Goal: Communication & Community: Share content

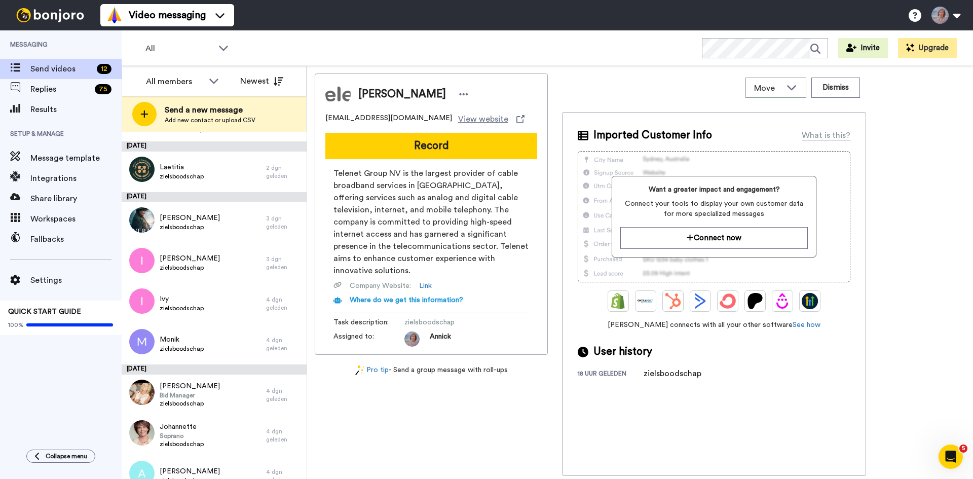
scroll to position [180, 0]
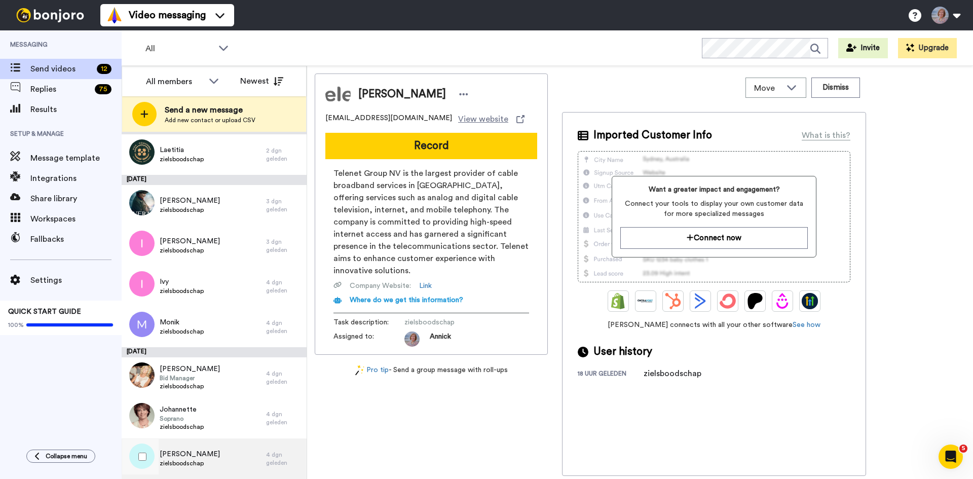
click at [199, 464] on span "zielsboodschap" at bounding box center [190, 463] width 60 height 8
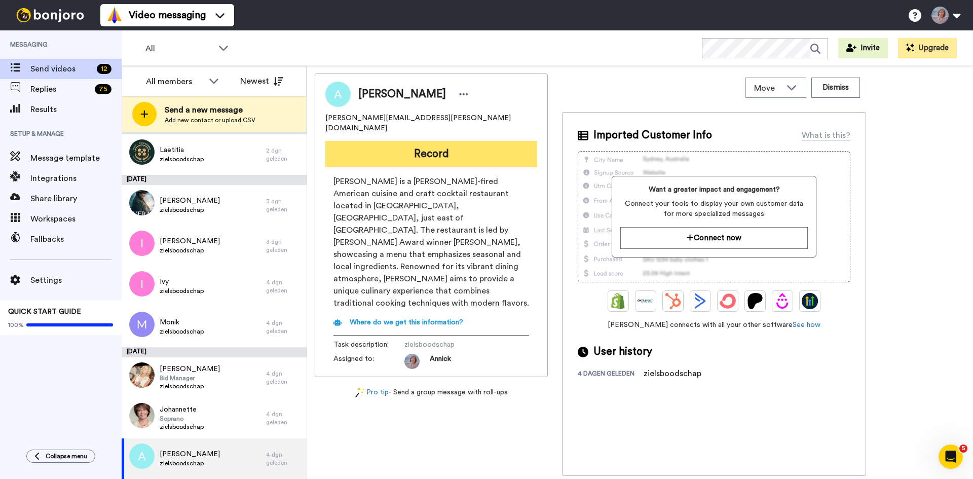
click at [474, 141] on button "Record" at bounding box center [431, 154] width 212 height 26
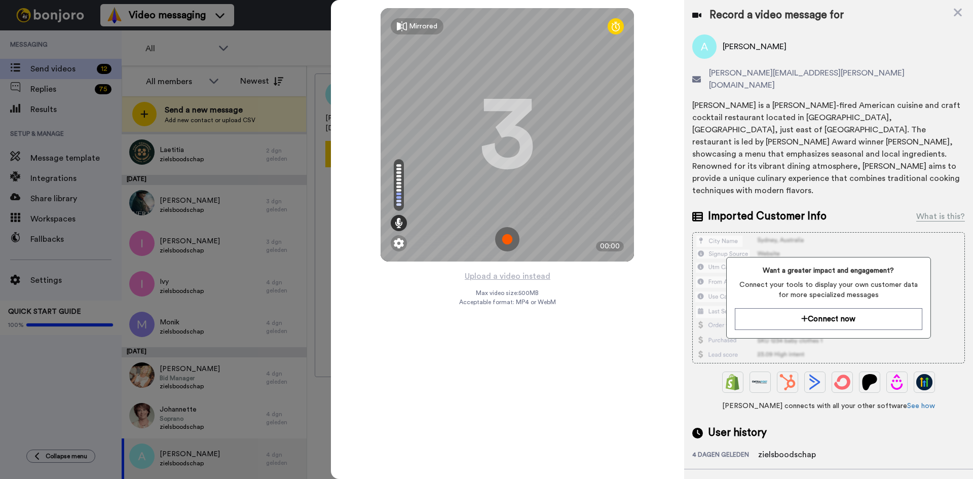
click at [506, 236] on img at bounding box center [507, 239] width 24 height 24
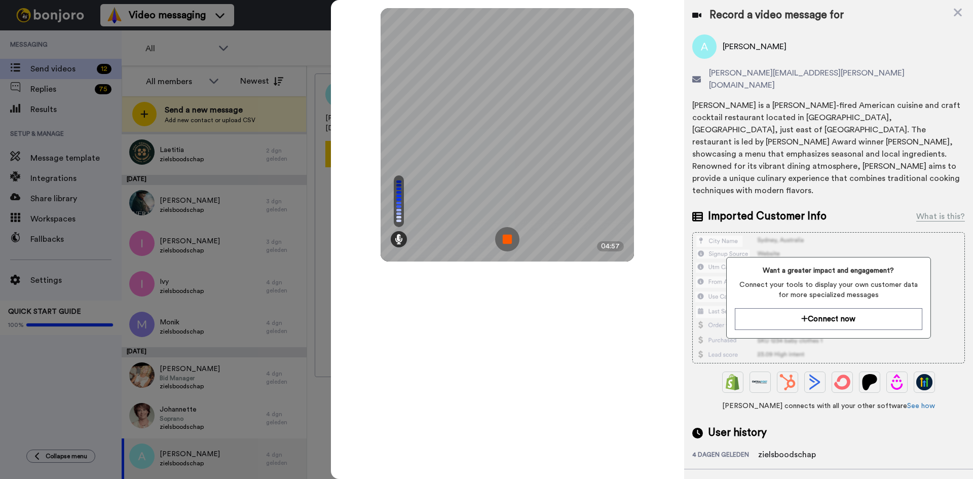
click at [508, 242] on img at bounding box center [507, 239] width 24 height 24
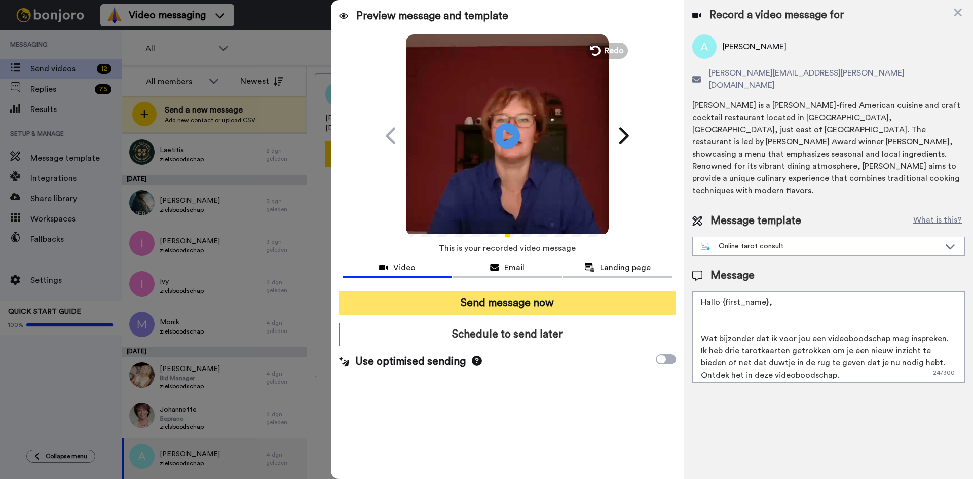
click at [554, 305] on button "Send message now" at bounding box center [507, 302] width 337 height 23
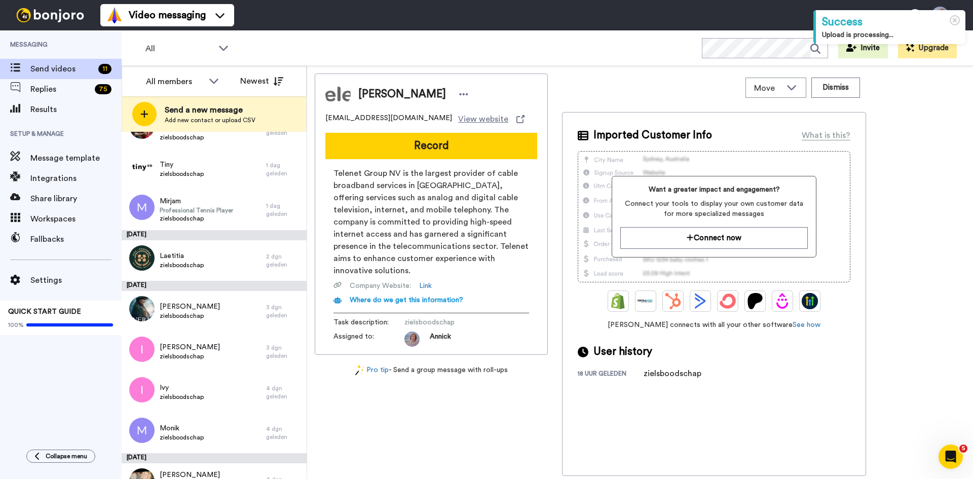
scroll to position [139, 0]
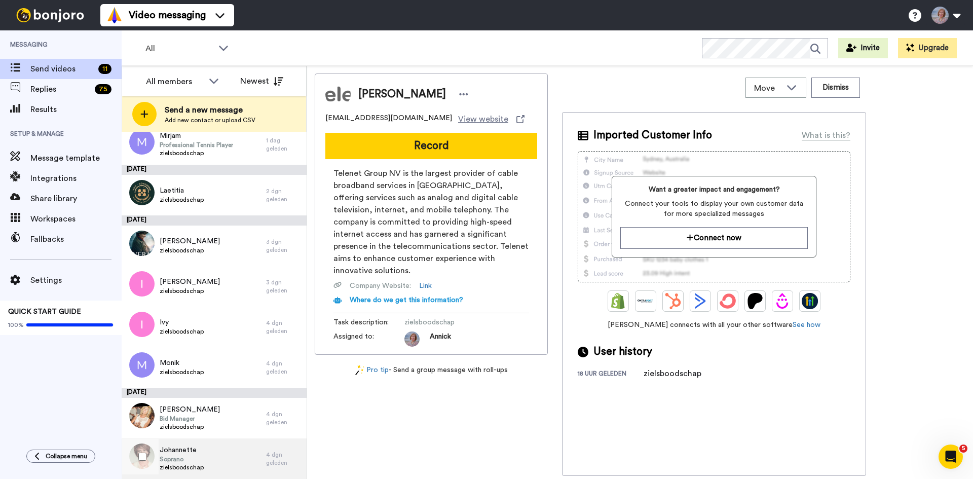
click at [183, 454] on span "Johannette" at bounding box center [182, 450] width 44 height 10
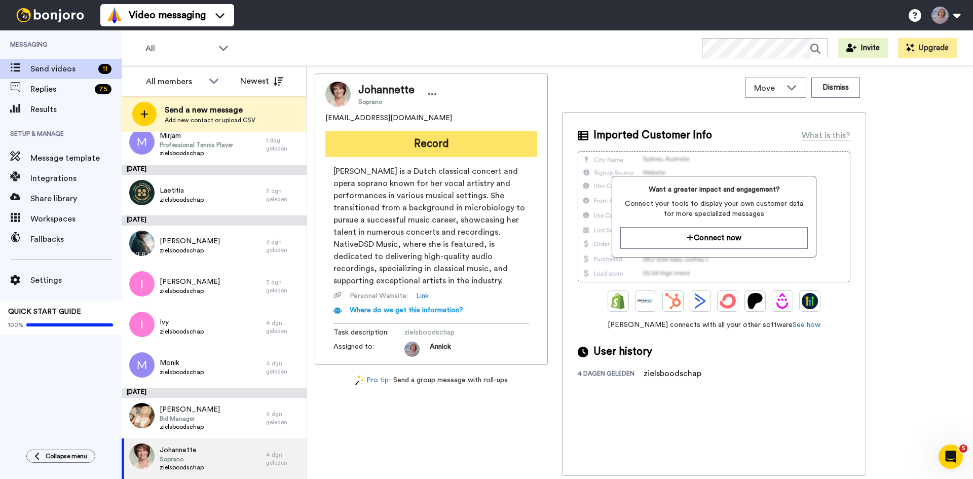
click at [432, 138] on button "Record" at bounding box center [431, 144] width 212 height 26
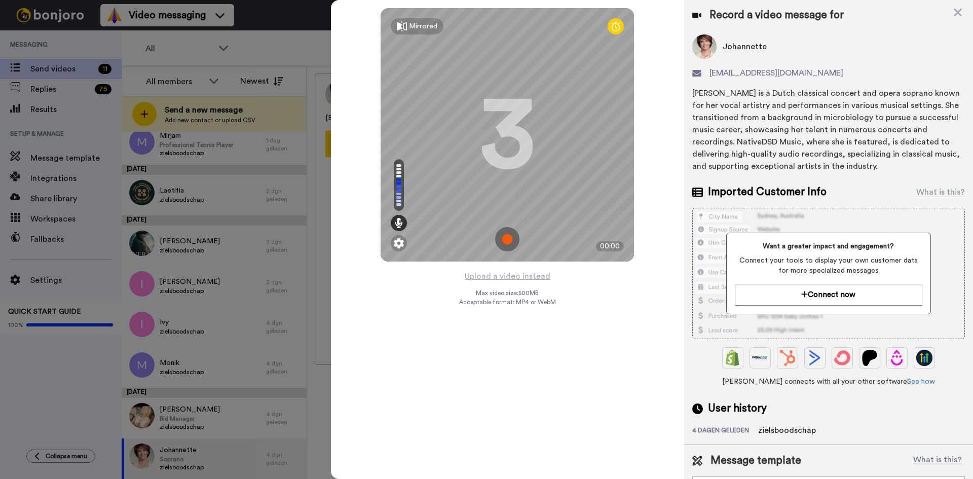
click at [506, 233] on img at bounding box center [507, 239] width 24 height 24
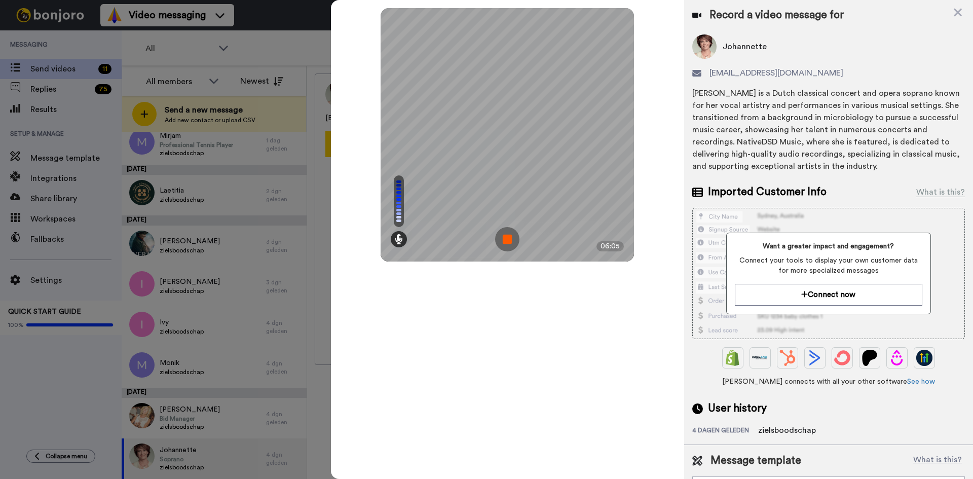
click at [506, 237] on img at bounding box center [507, 239] width 24 height 24
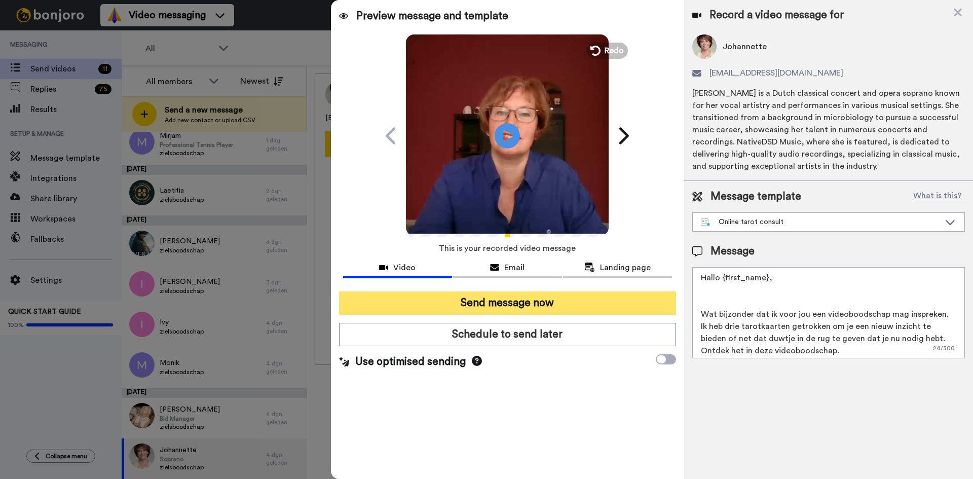
click at [472, 309] on button "Send message now" at bounding box center [507, 302] width 337 height 23
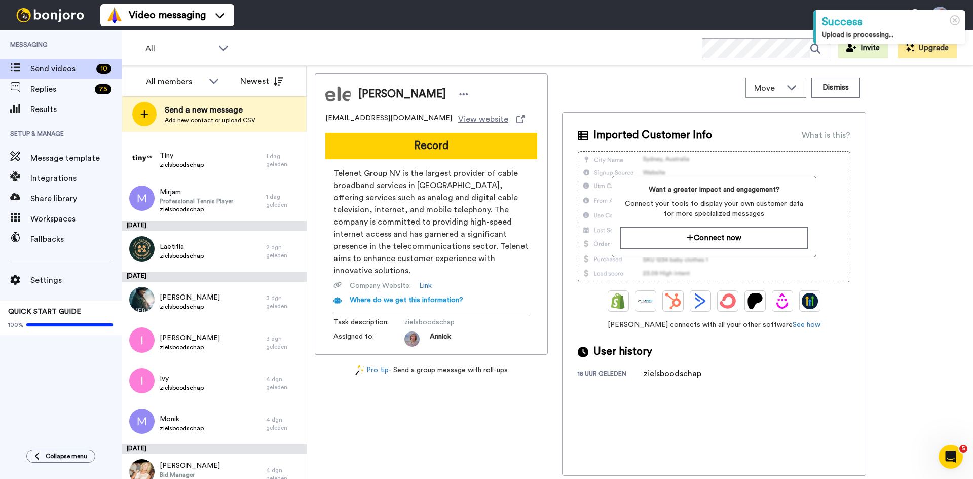
scroll to position [99, 0]
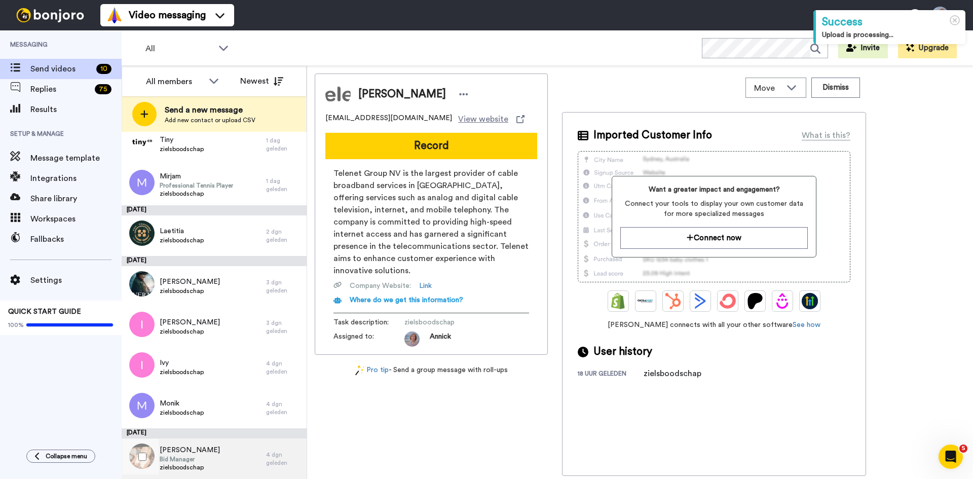
click at [183, 462] on span "Bid Manager" at bounding box center [190, 459] width 60 height 8
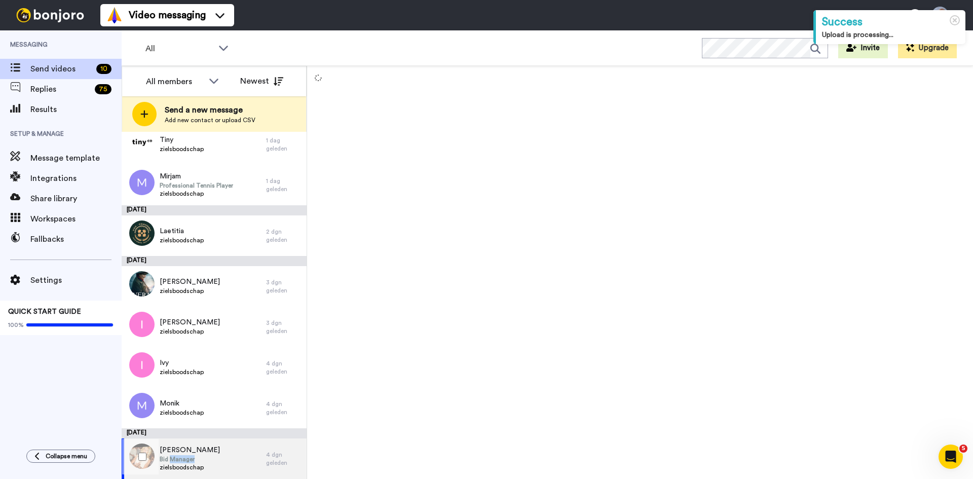
click at [183, 462] on span "Bid Manager" at bounding box center [190, 459] width 60 height 8
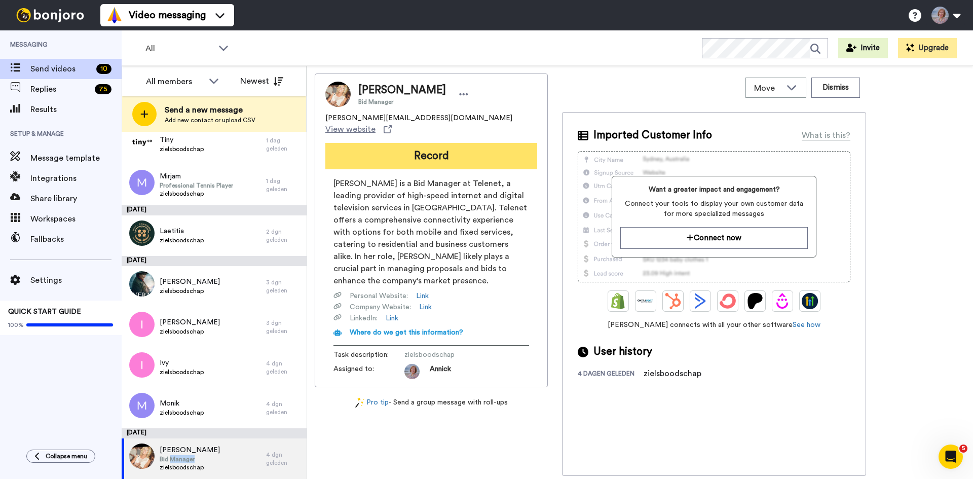
click at [441, 143] on button "Record" at bounding box center [431, 156] width 212 height 26
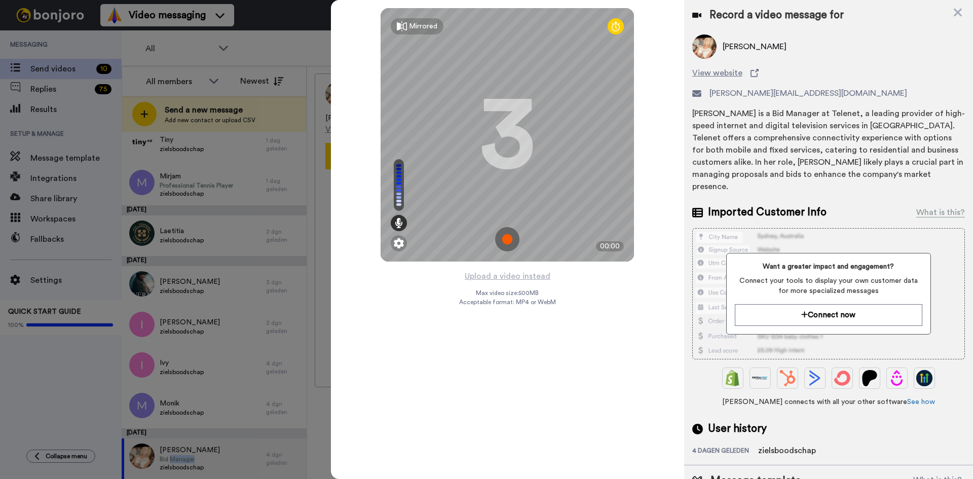
click at [510, 241] on img at bounding box center [507, 239] width 24 height 24
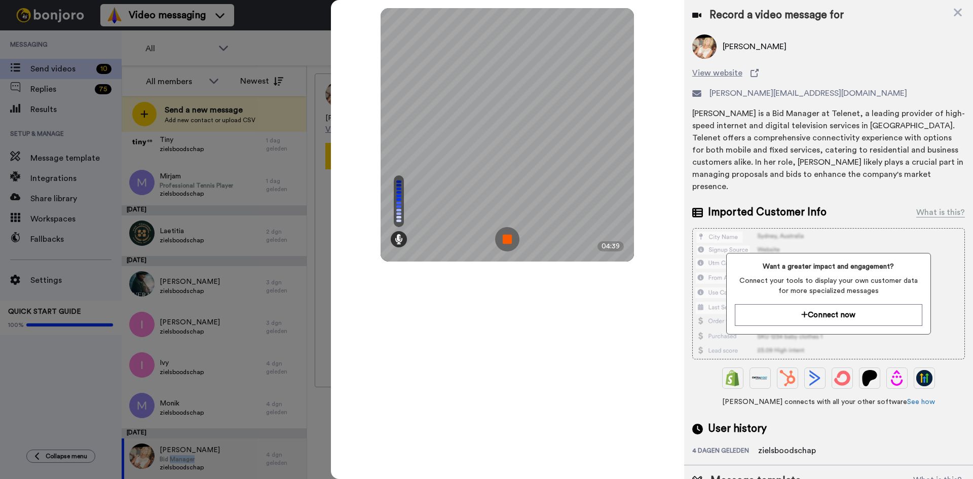
click at [510, 241] on img at bounding box center [507, 239] width 24 height 24
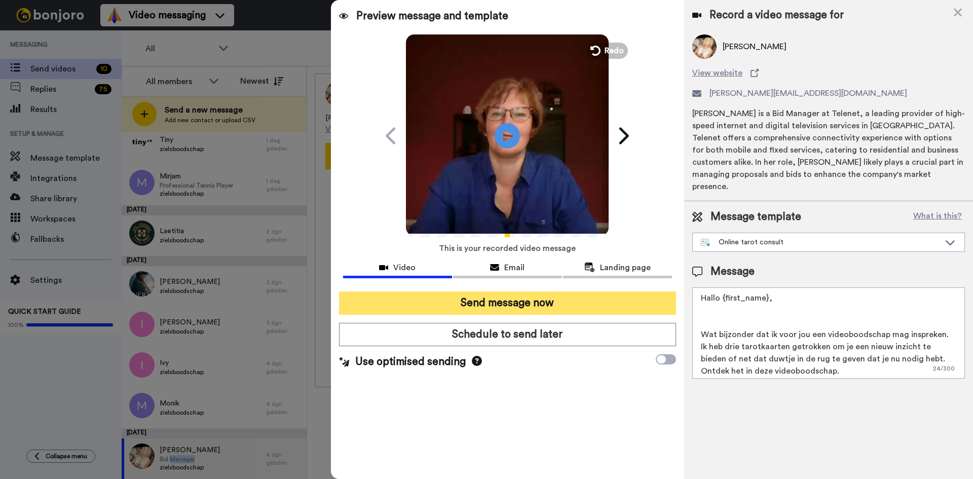
click at [519, 296] on button "Send message now" at bounding box center [507, 302] width 337 height 23
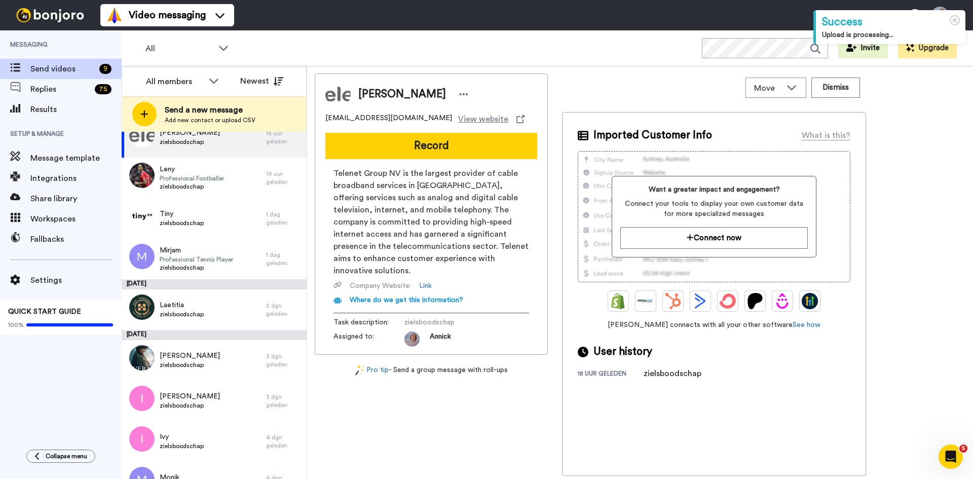
scroll to position [48, 0]
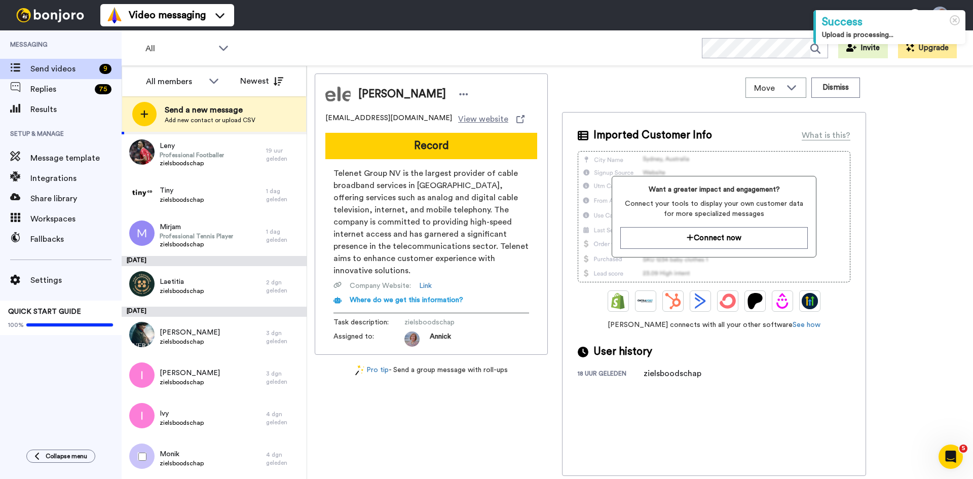
click at [149, 456] on div at bounding box center [140, 456] width 36 height 35
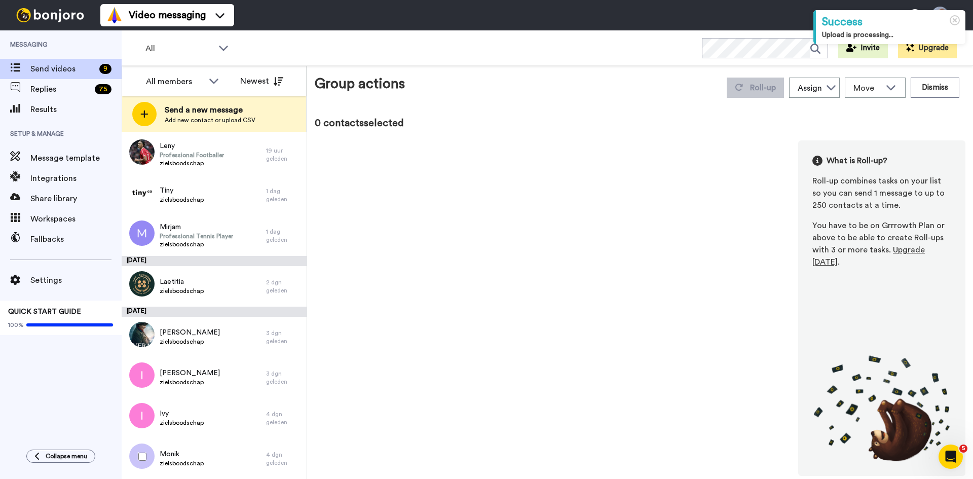
scroll to position [13, 0]
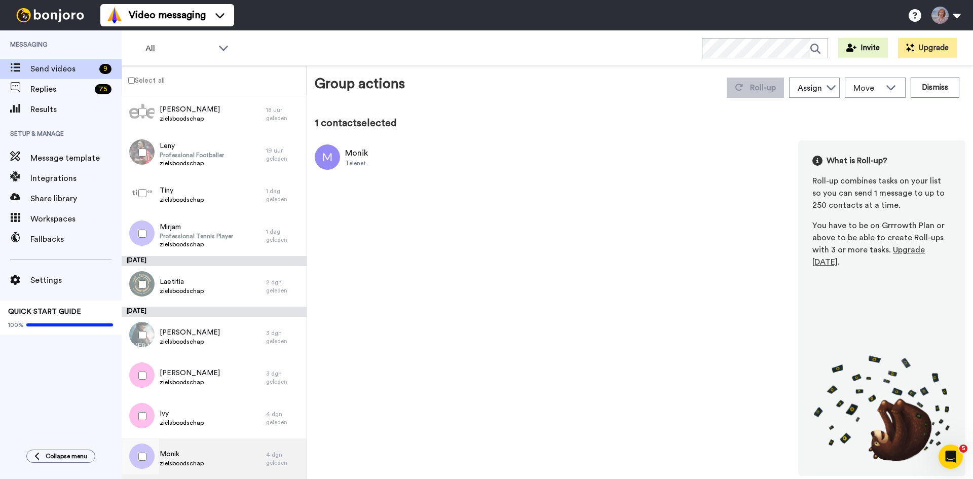
click at [181, 456] on span "Monik" at bounding box center [182, 454] width 44 height 10
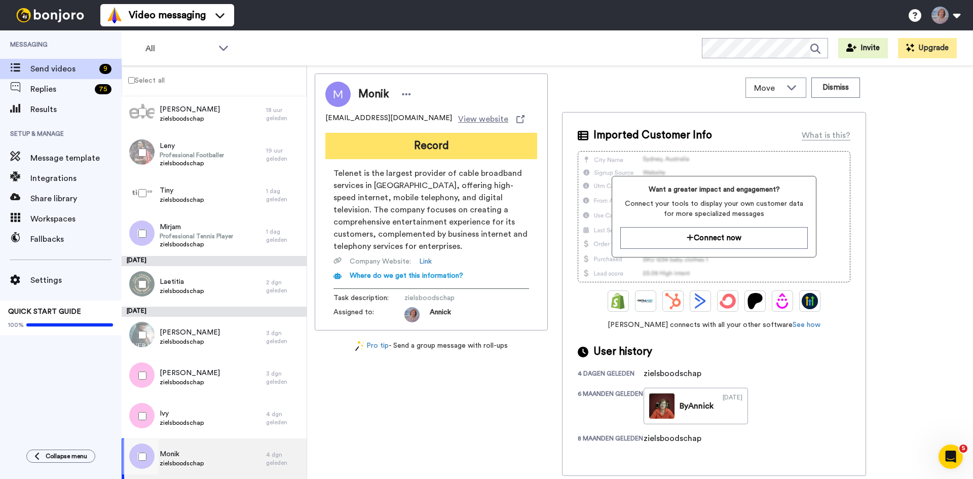
click at [432, 144] on button "Record" at bounding box center [431, 146] width 212 height 26
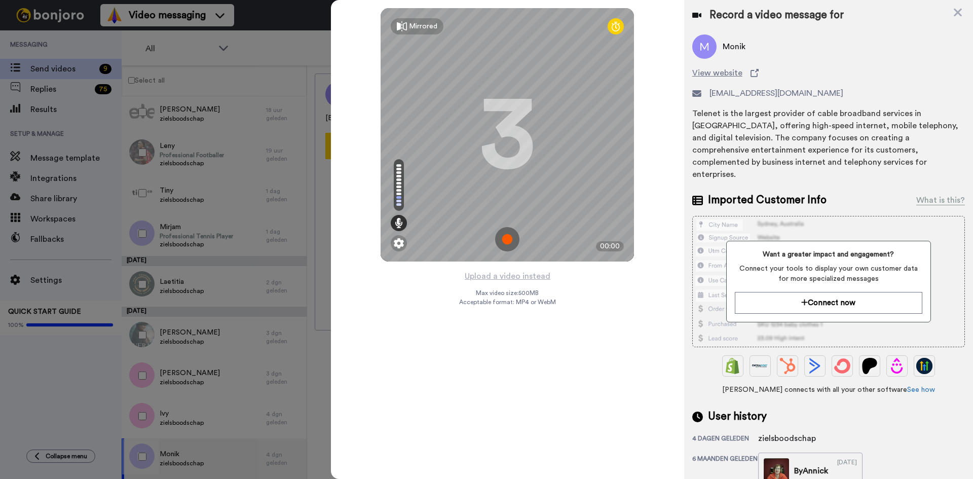
click at [504, 241] on img at bounding box center [507, 239] width 24 height 24
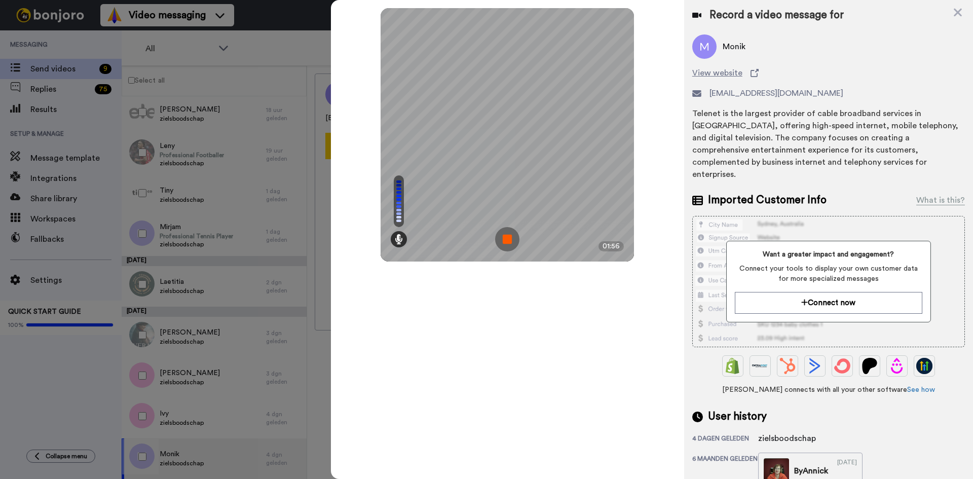
click at [506, 238] on img at bounding box center [507, 239] width 24 height 24
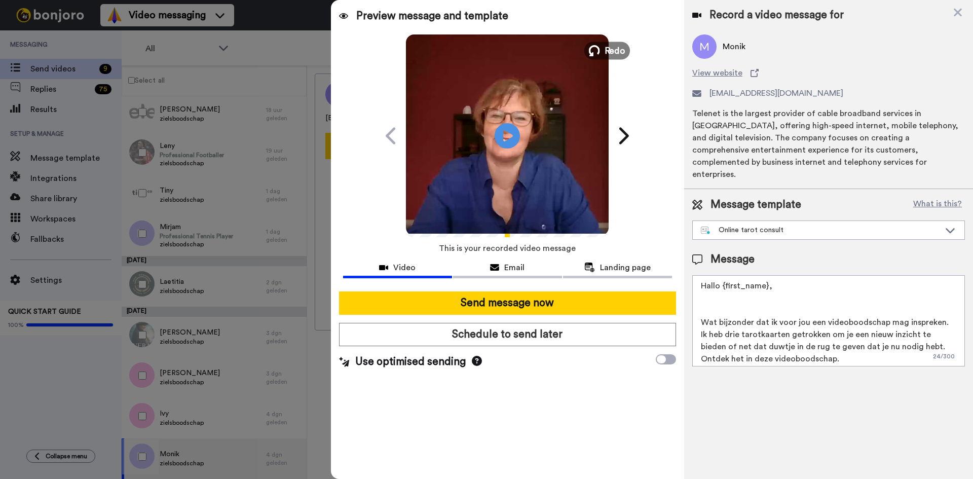
click at [614, 56] on span "Redo" at bounding box center [615, 50] width 21 height 13
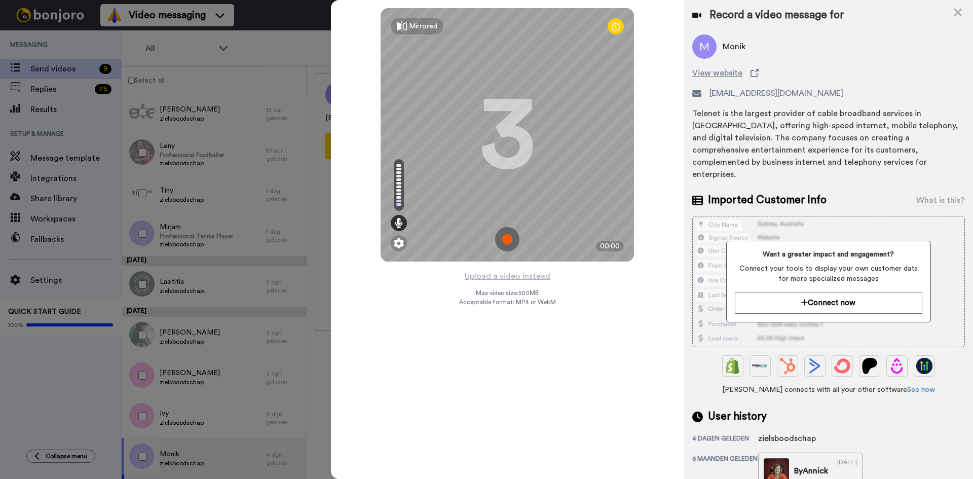
click at [511, 238] on img at bounding box center [507, 239] width 24 height 24
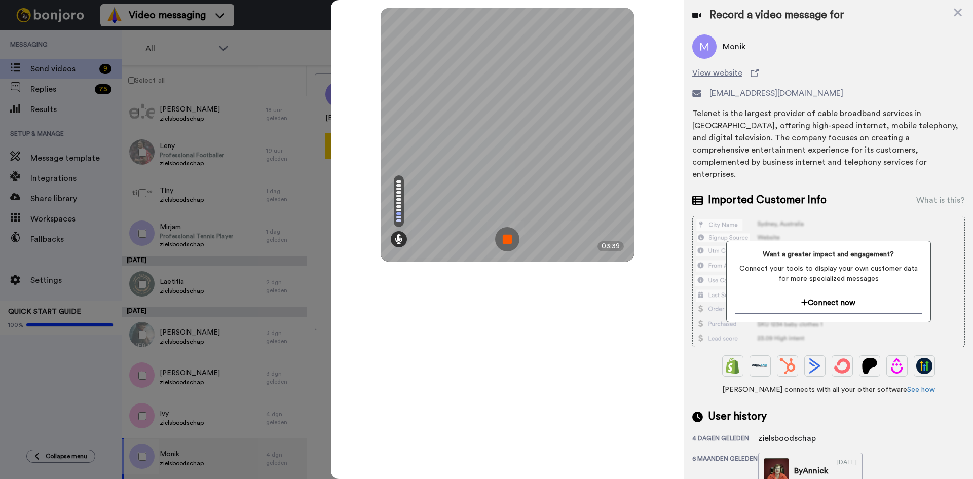
click at [511, 238] on img at bounding box center [507, 239] width 24 height 24
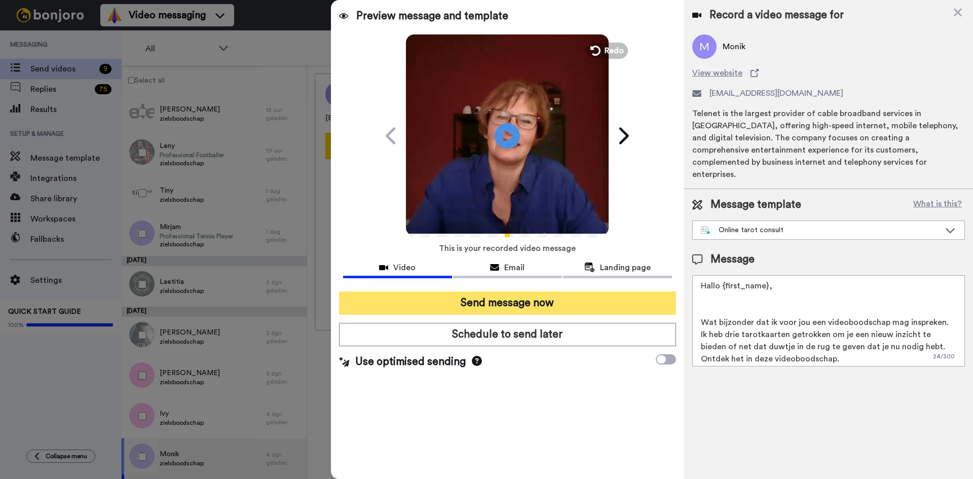
click at [483, 299] on button "Send message now" at bounding box center [507, 302] width 337 height 23
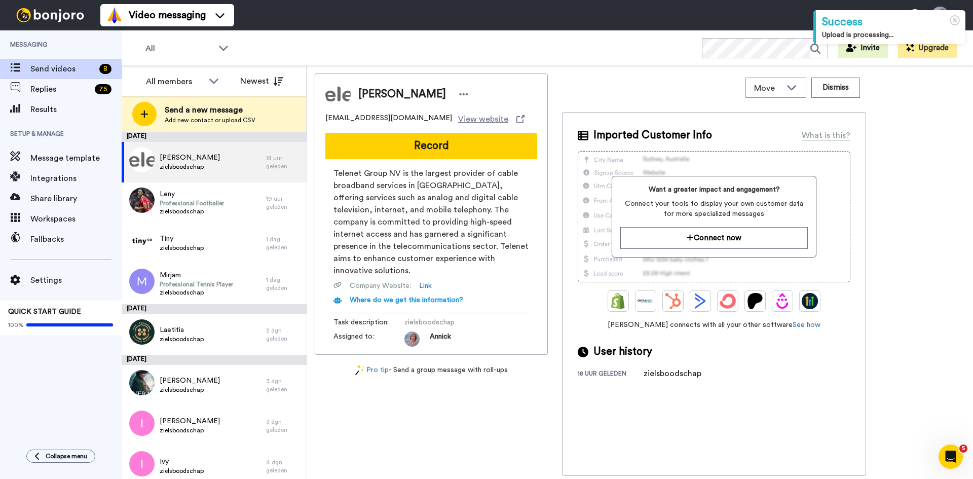
scroll to position [8, 0]
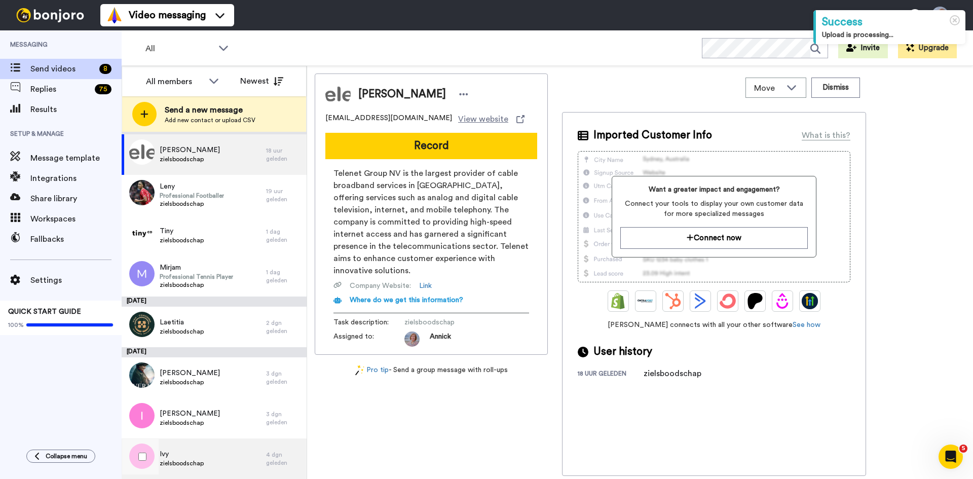
click at [205, 461] on div "Ivy zielsboodschap" at bounding box center [194, 458] width 144 height 41
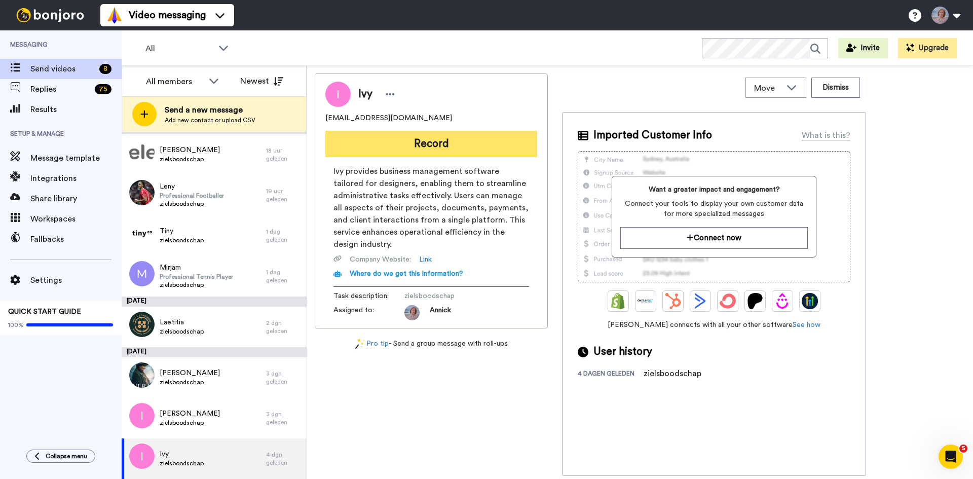
click at [438, 144] on button "Record" at bounding box center [431, 144] width 212 height 26
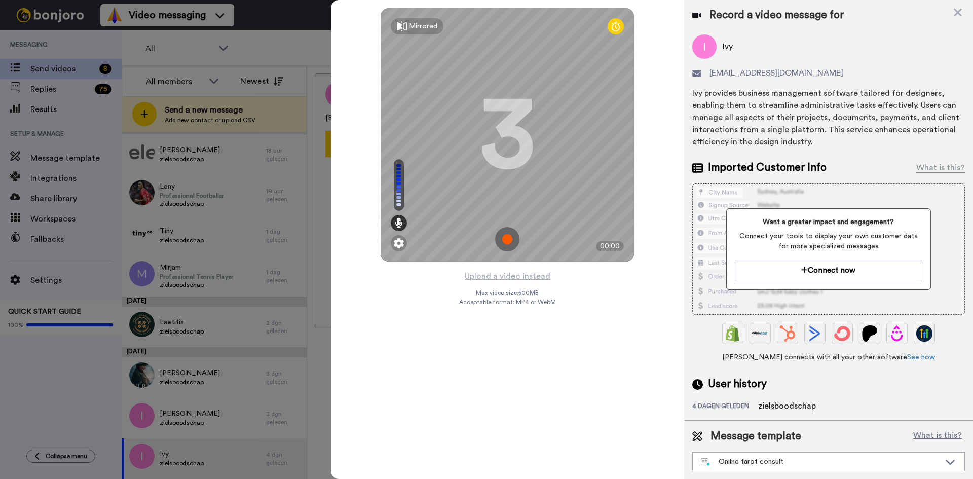
click at [504, 242] on img at bounding box center [507, 239] width 24 height 24
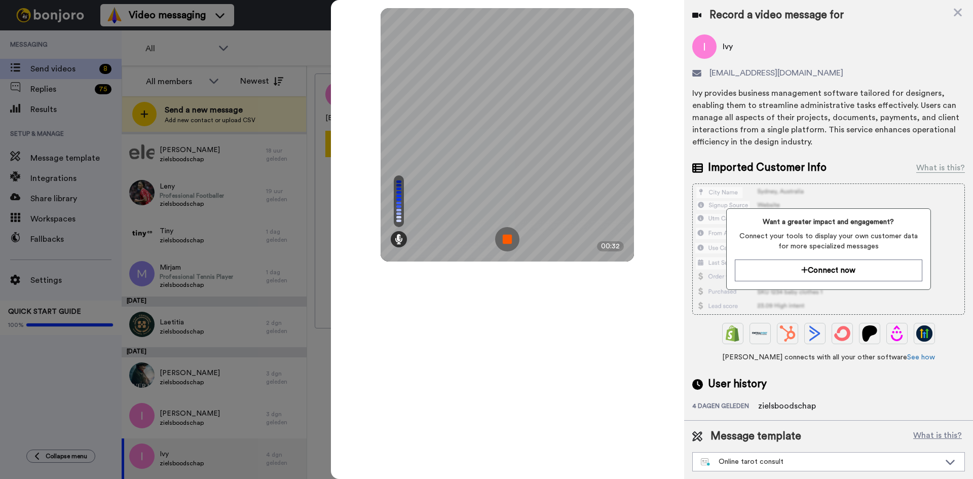
click at [504, 242] on img at bounding box center [507, 239] width 24 height 24
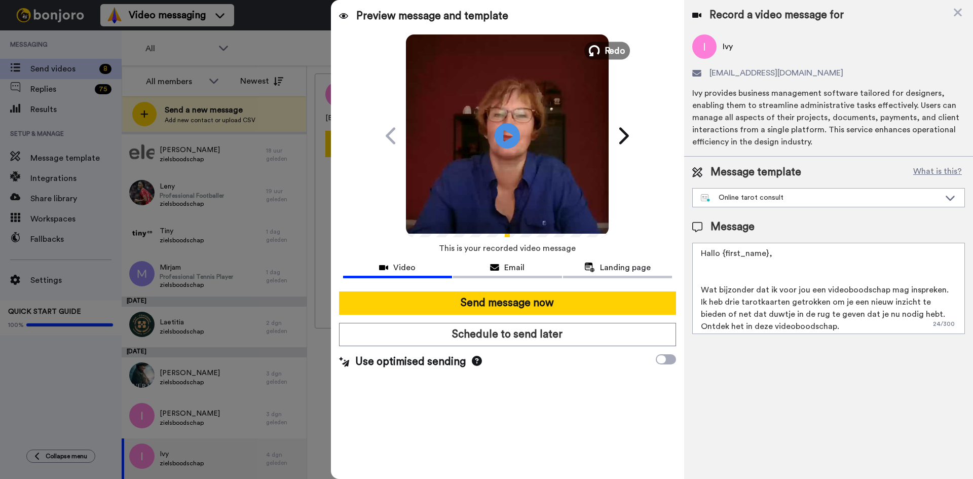
click at [613, 52] on span "Redo" at bounding box center [615, 50] width 21 height 13
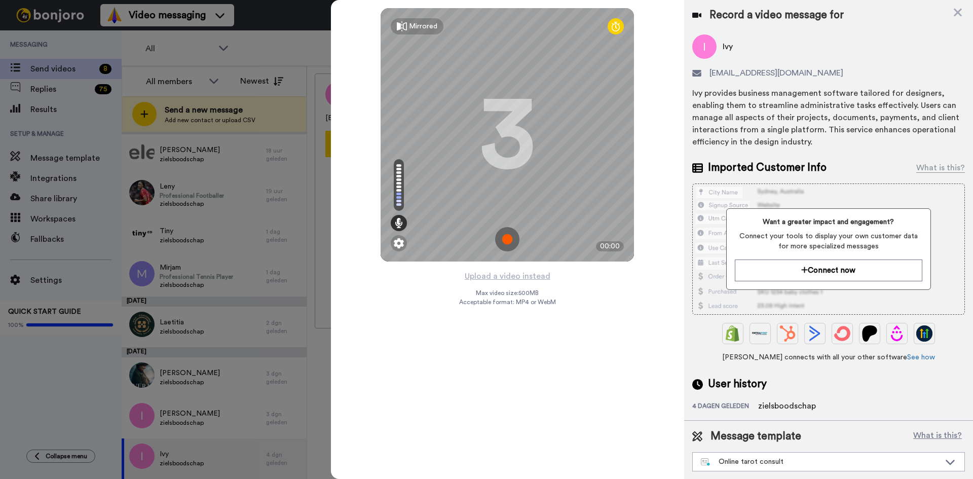
click at [508, 245] on img at bounding box center [507, 239] width 24 height 24
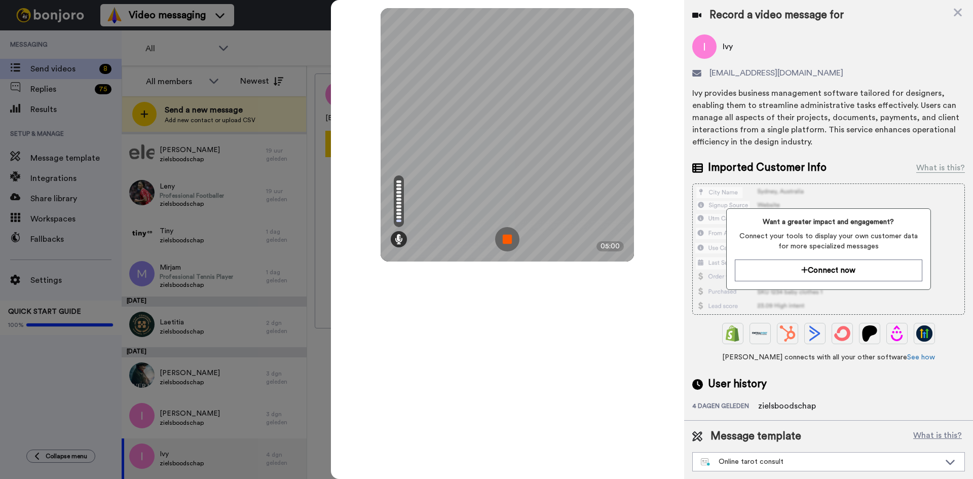
click at [508, 236] on img at bounding box center [507, 239] width 24 height 24
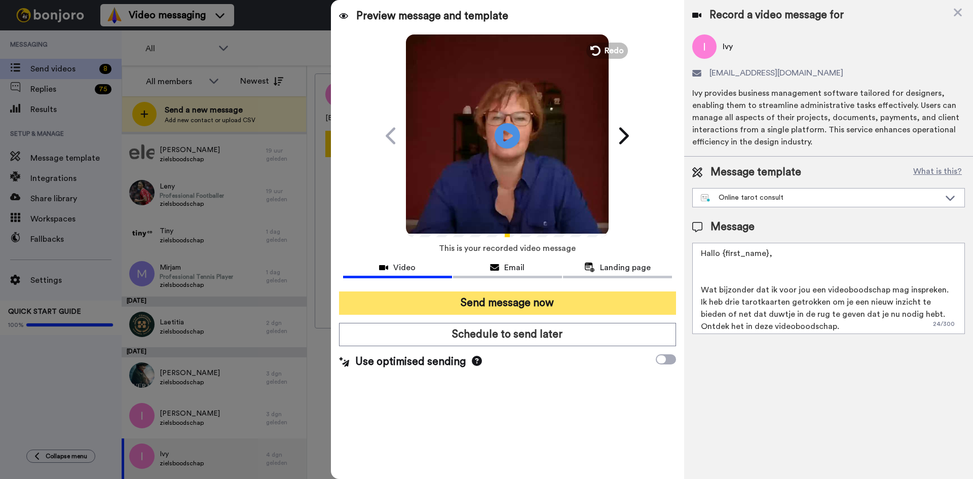
click at [514, 301] on button "Send message now" at bounding box center [507, 302] width 337 height 23
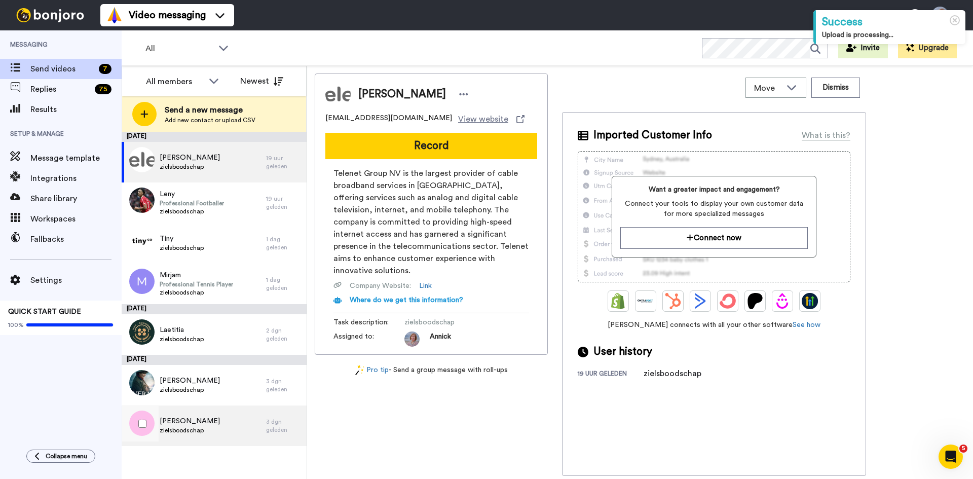
click at [164, 425] on span "Inge" at bounding box center [190, 421] width 60 height 10
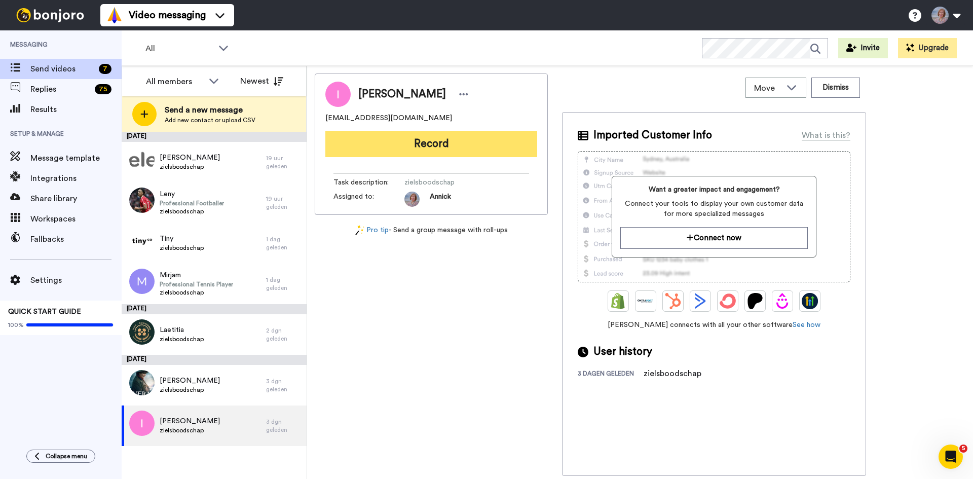
click at [429, 140] on button "Record" at bounding box center [431, 144] width 212 height 26
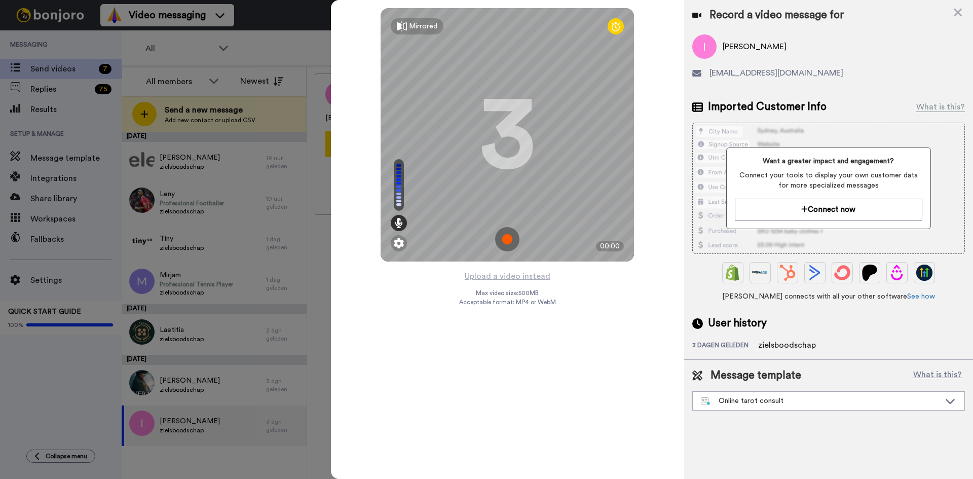
click at [507, 241] on img at bounding box center [507, 239] width 24 height 24
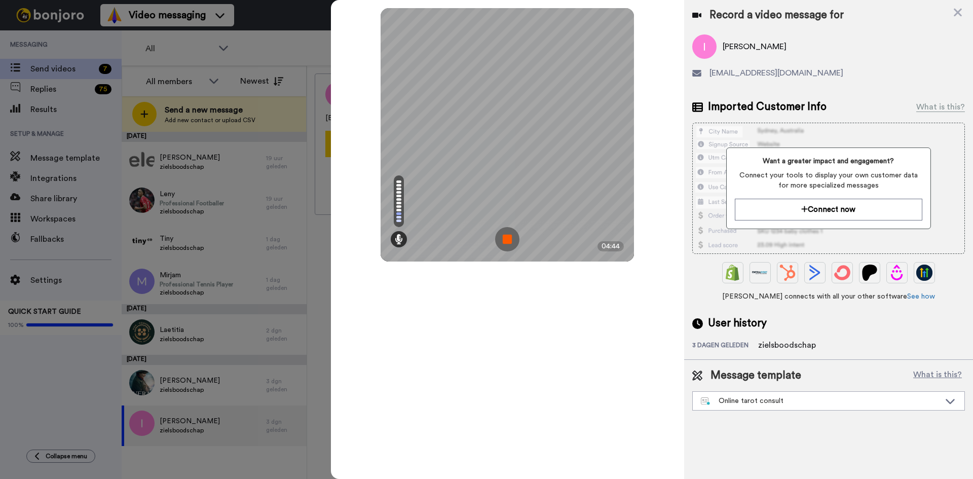
click at [507, 241] on img at bounding box center [507, 239] width 24 height 24
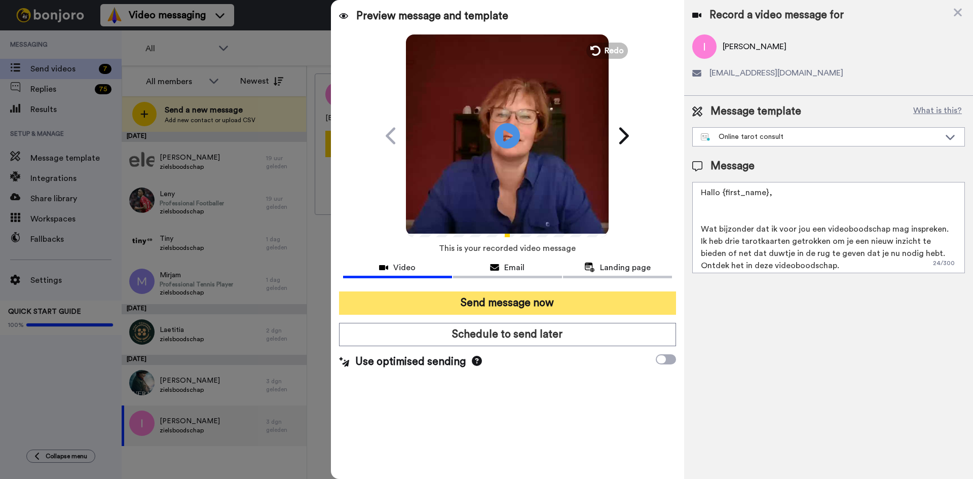
click at [528, 303] on button "Send message now" at bounding box center [507, 302] width 337 height 23
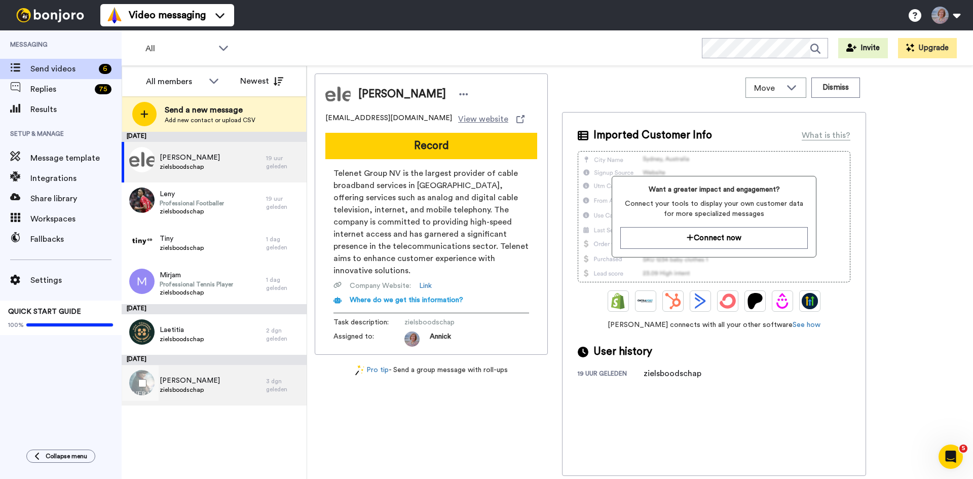
click at [181, 378] on span "Vera" at bounding box center [190, 381] width 60 height 10
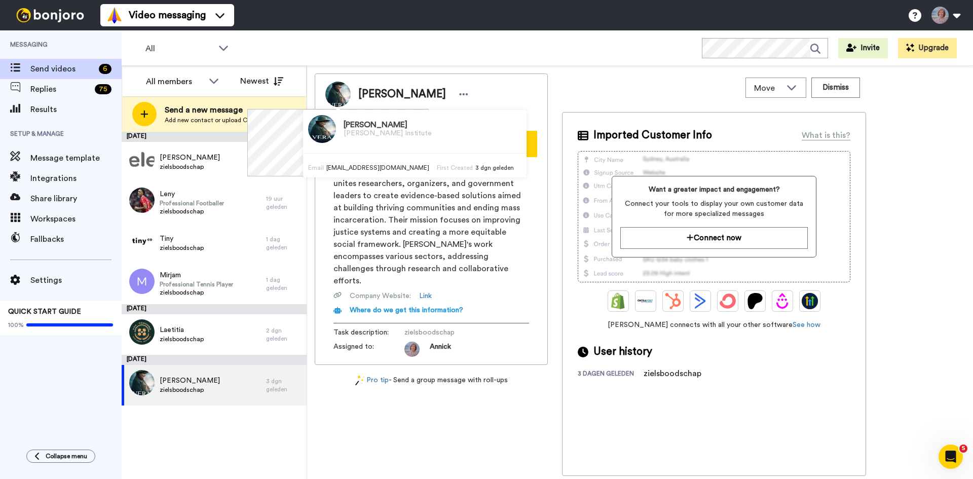
click at [336, 91] on img at bounding box center [337, 94] width 25 height 25
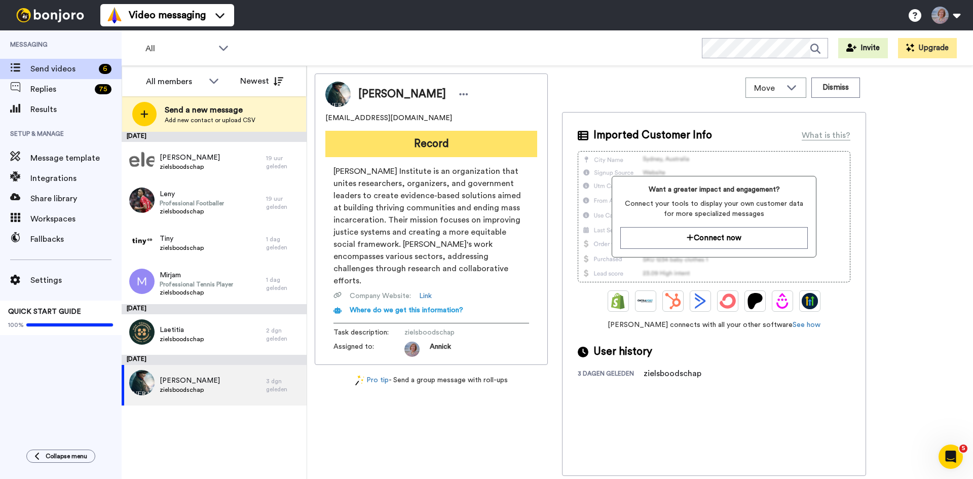
click at [391, 148] on button "Record" at bounding box center [431, 144] width 212 height 26
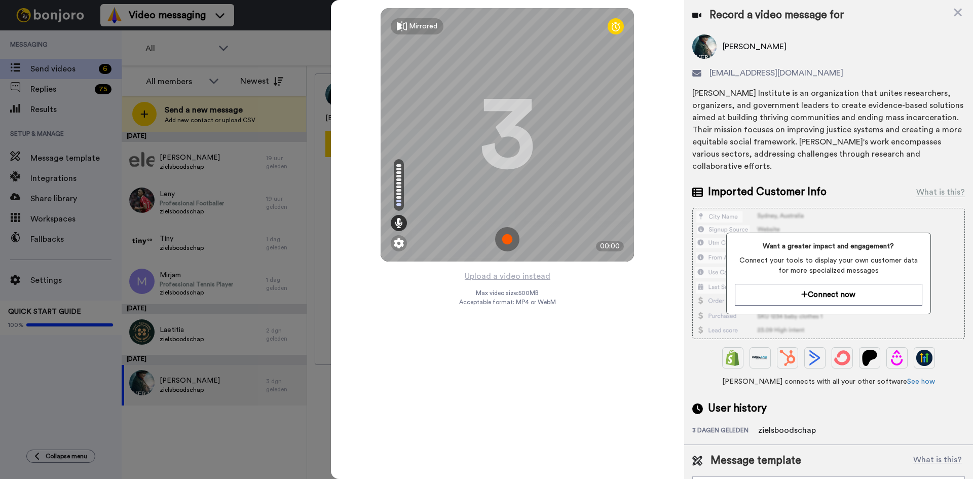
click at [508, 240] on img at bounding box center [507, 239] width 24 height 24
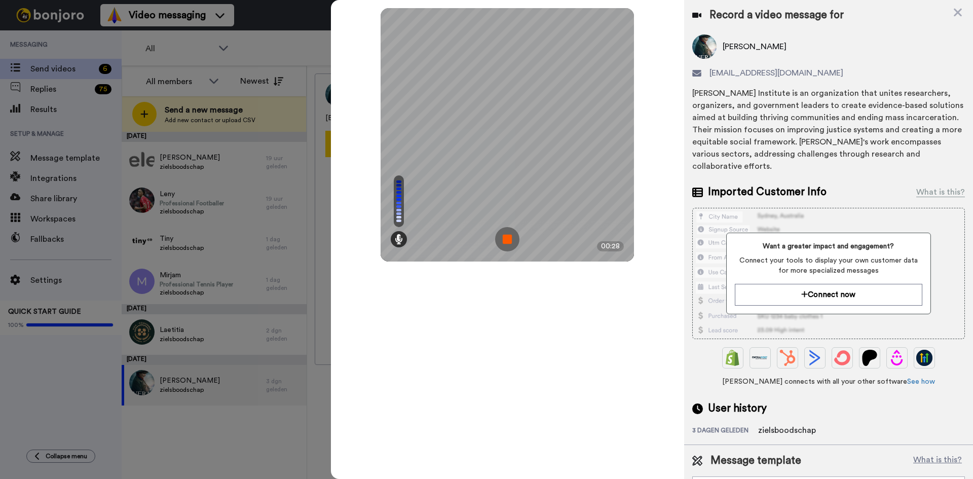
click at [508, 240] on img at bounding box center [507, 239] width 24 height 24
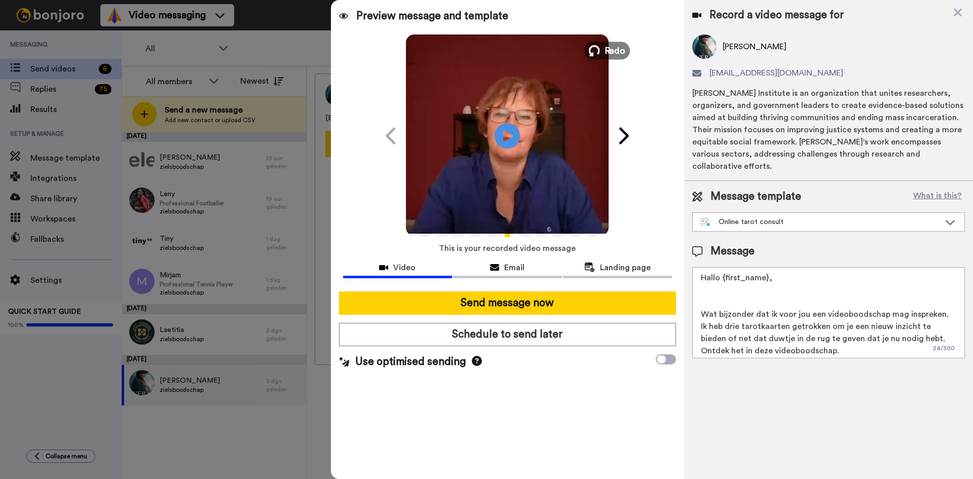
click at [617, 45] on span "Redo" at bounding box center [615, 50] width 21 height 13
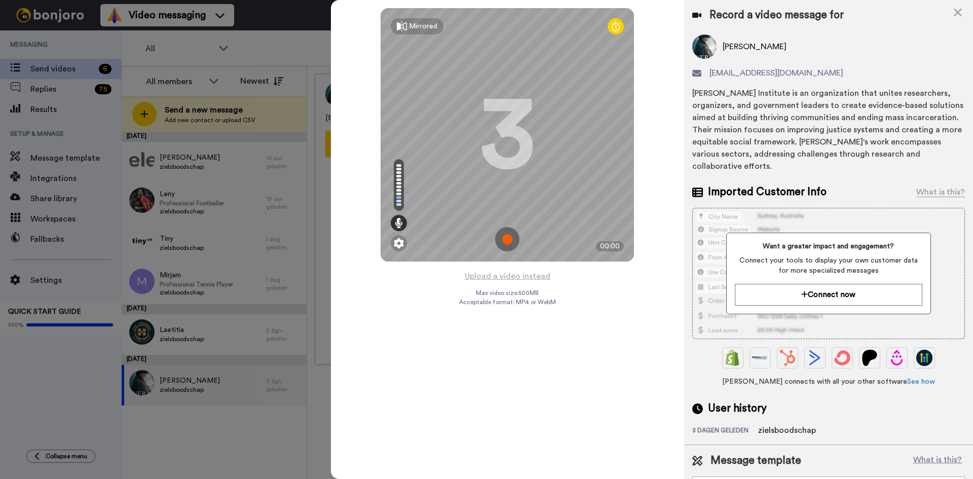
click at [504, 234] on img at bounding box center [507, 239] width 24 height 24
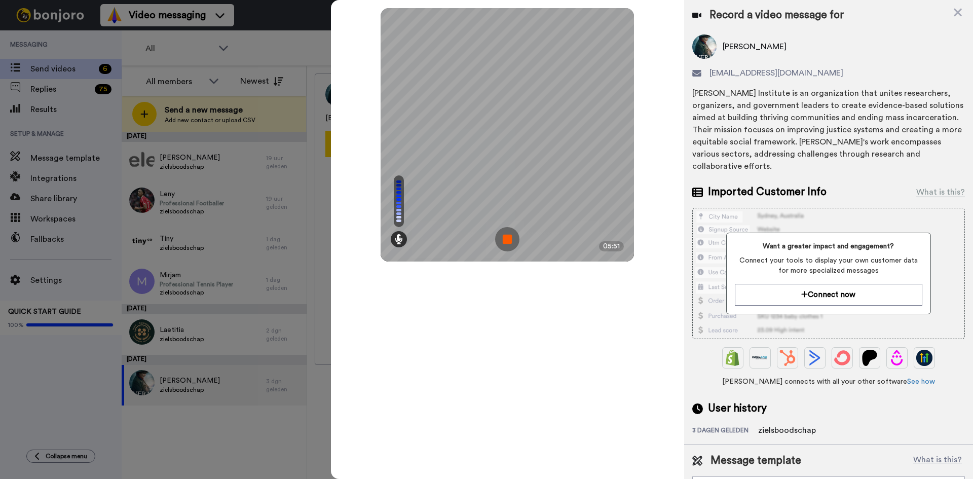
click at [508, 233] on img at bounding box center [507, 239] width 24 height 24
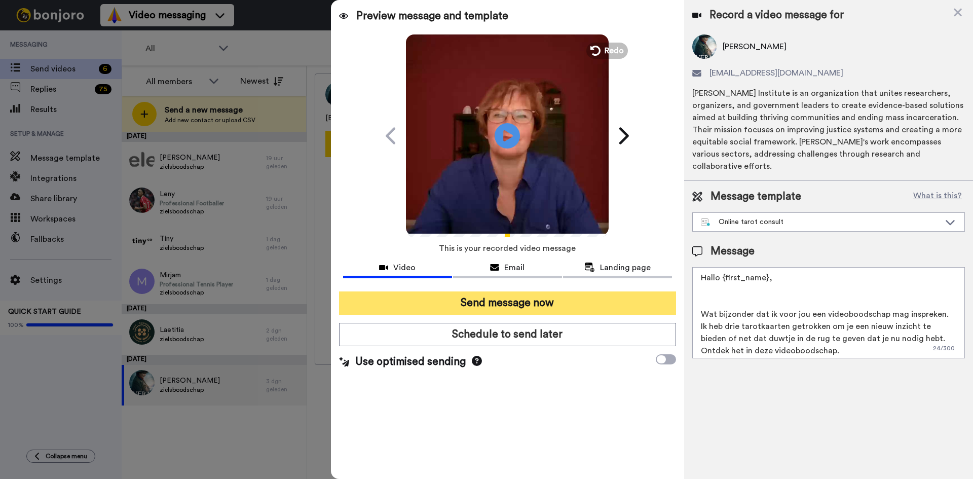
click at [511, 302] on button "Send message now" at bounding box center [507, 302] width 337 height 23
